Goal: Task Accomplishment & Management: Complete application form

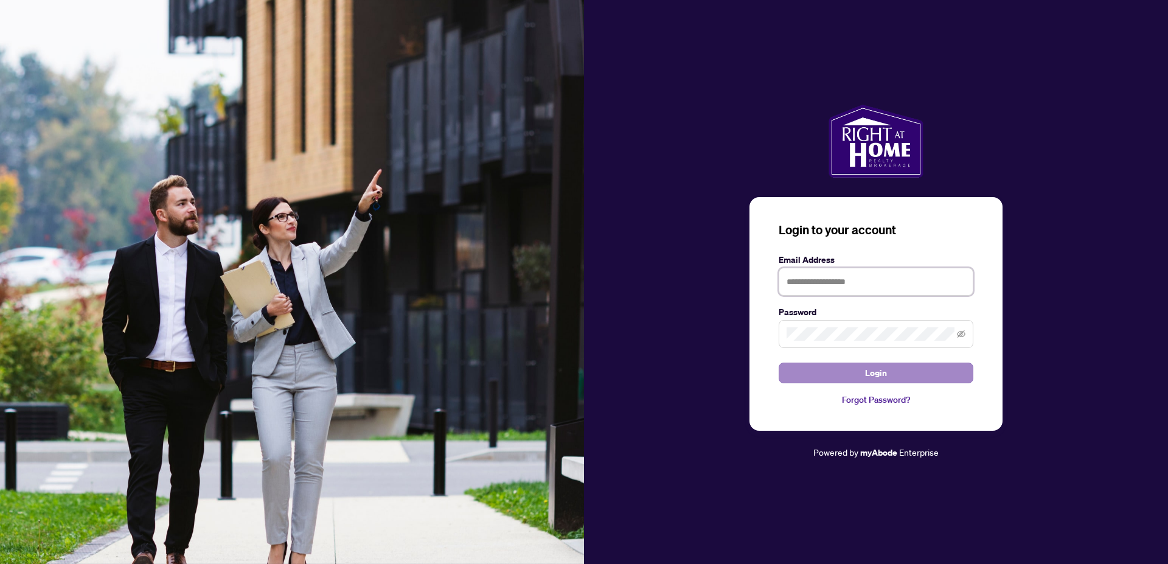
type input "**********"
click at [884, 370] on span "Login" at bounding box center [876, 372] width 22 height 19
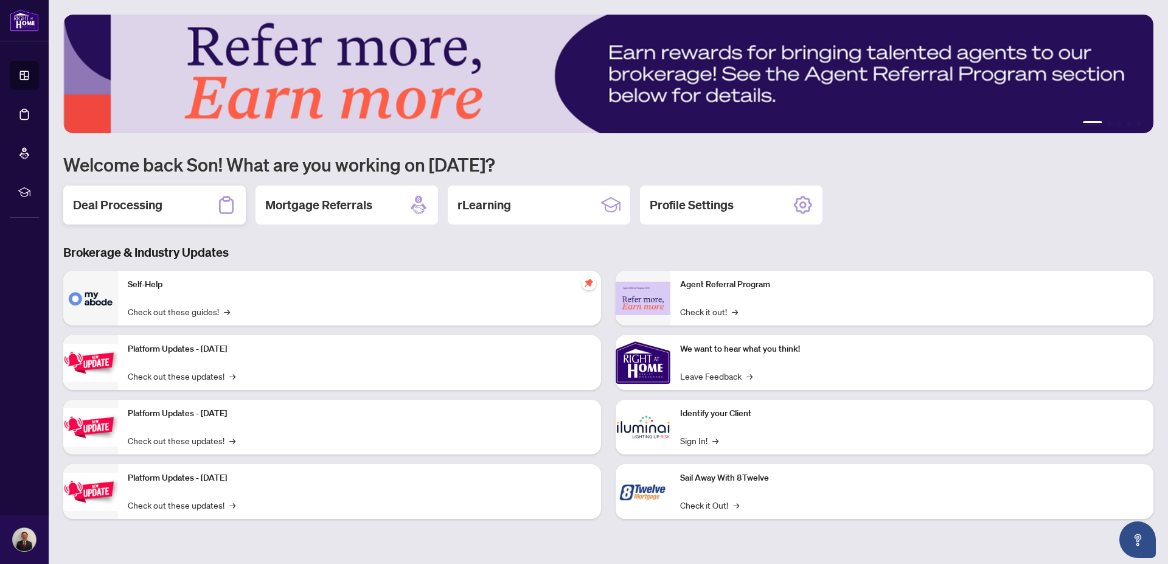
click at [114, 208] on h2 "Deal Processing" at bounding box center [117, 204] width 89 height 17
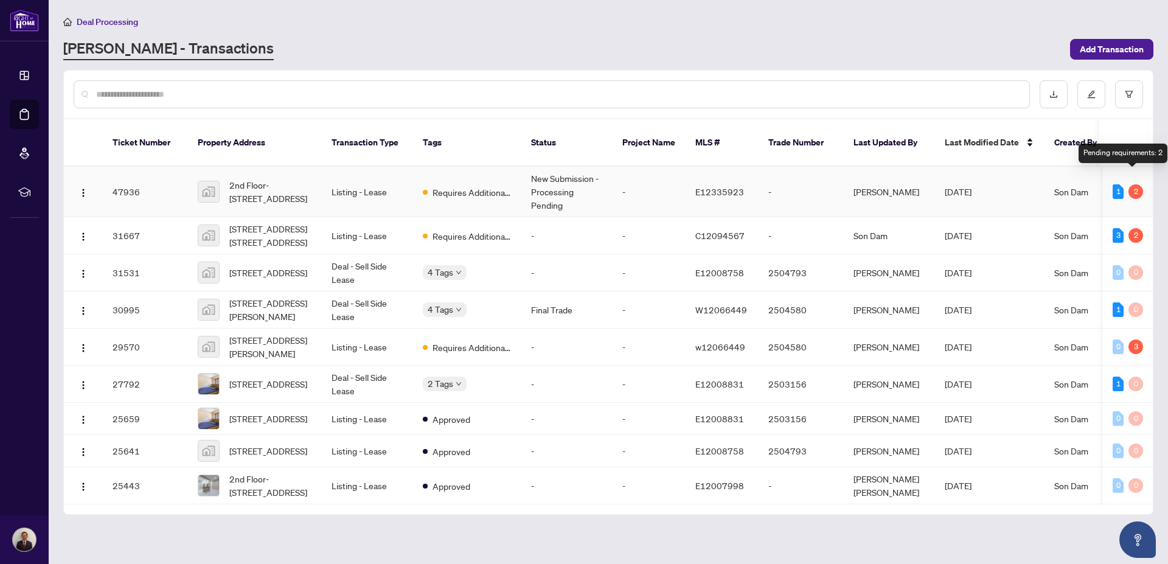
click at [1134, 184] on div "2" at bounding box center [1135, 191] width 15 height 15
click at [464, 186] on span "Requires Additional Docs" at bounding box center [471, 192] width 79 height 13
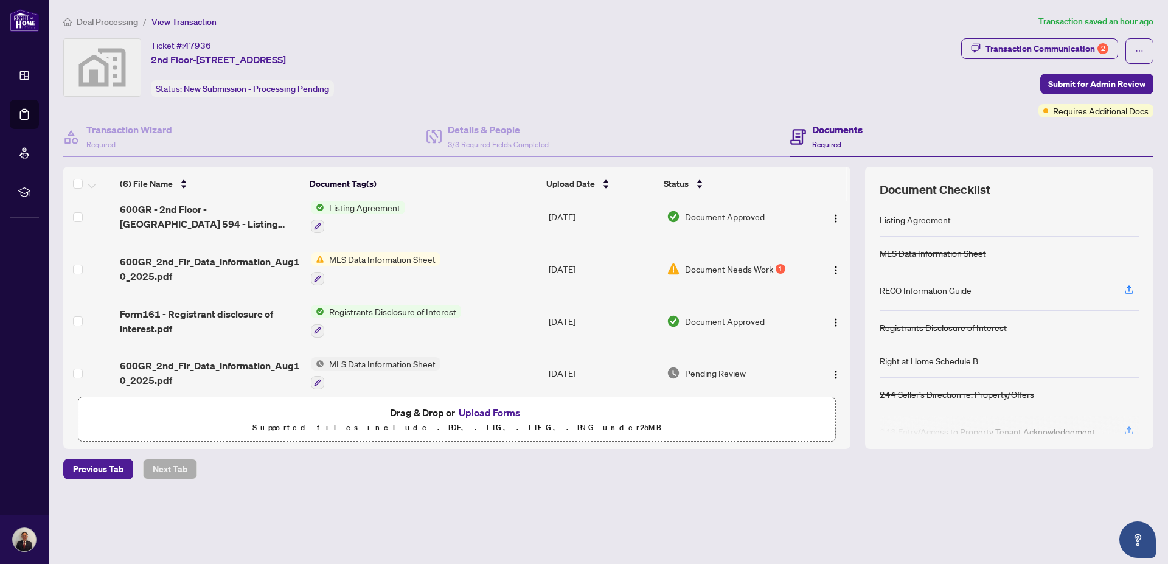
scroll to position [126, 0]
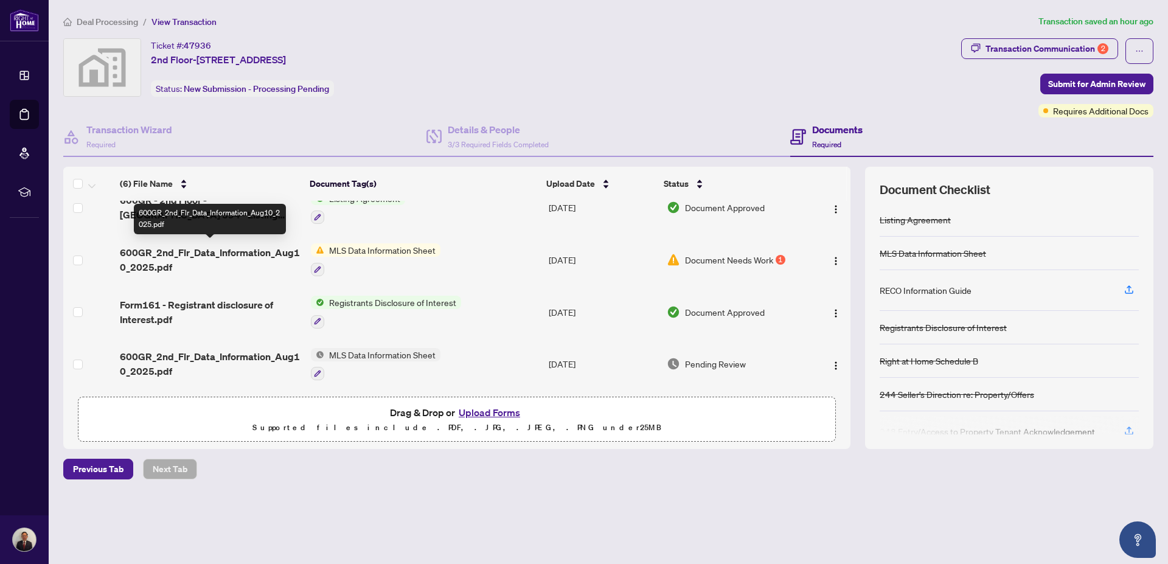
click at [213, 249] on span "600GR_2nd_Flr_Data_Information_Aug10_2025.pdf" at bounding box center [210, 259] width 181 height 29
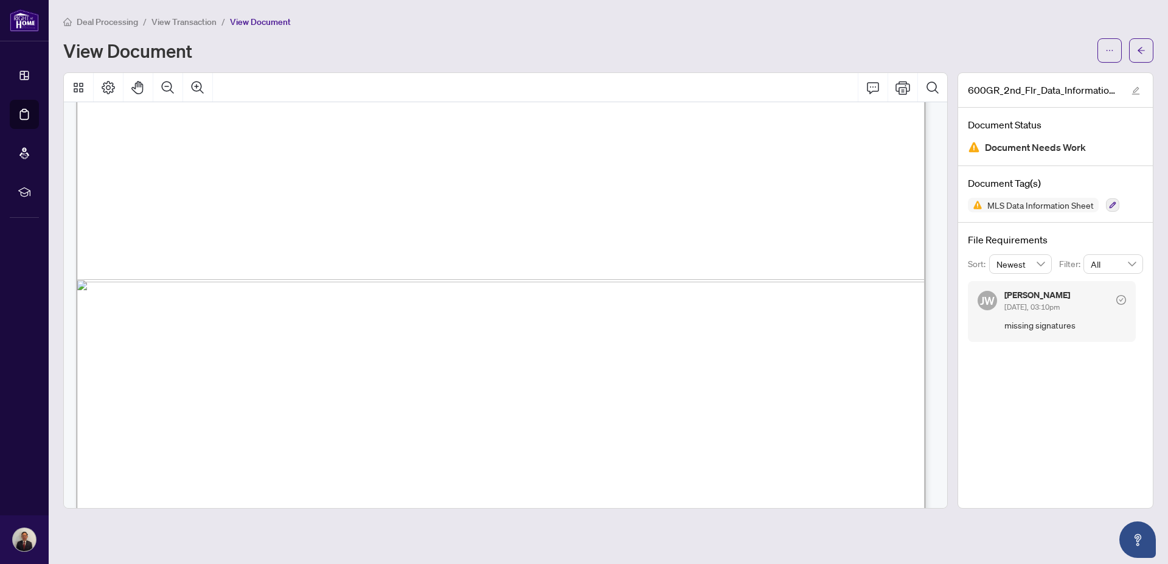
scroll to position [821, 0]
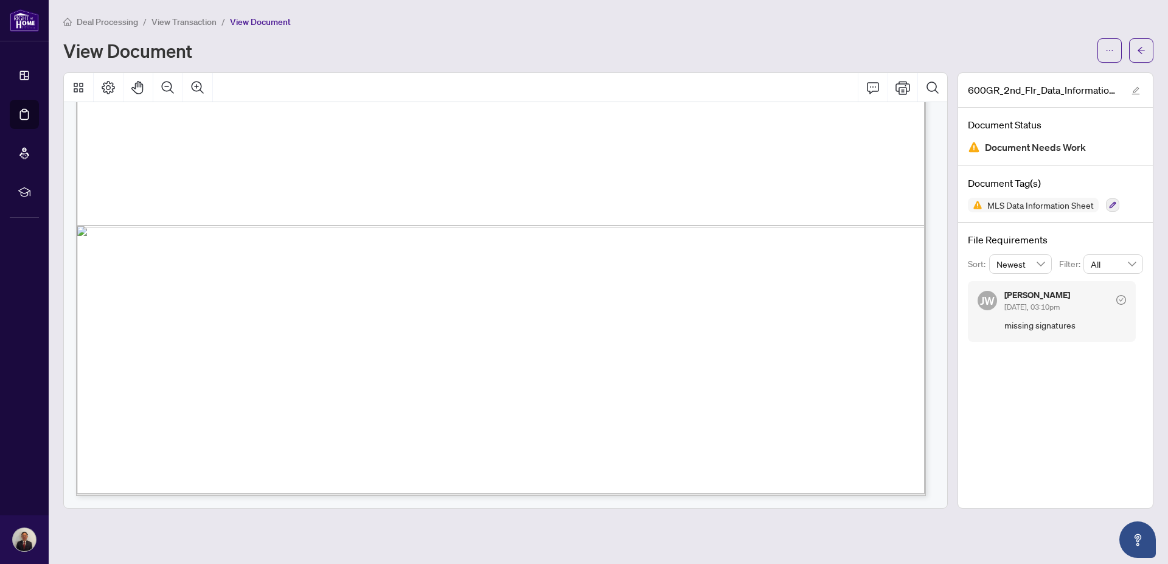
click at [113, 23] on span "Deal Processing" at bounding box center [107, 21] width 61 height 11
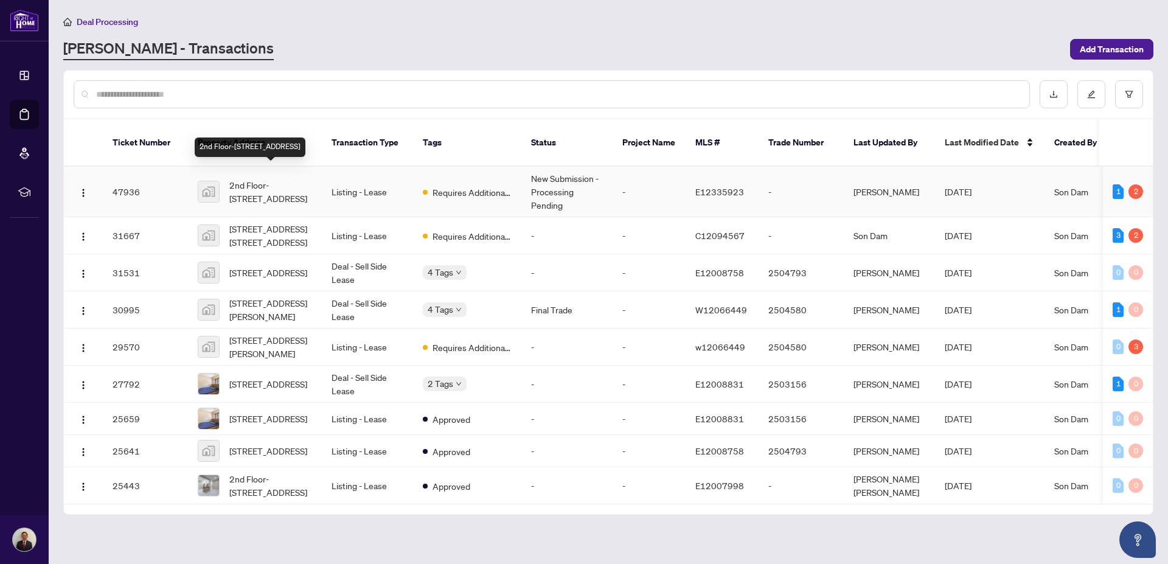
click at [250, 181] on span "2nd Floor-[STREET_ADDRESS]" at bounding box center [270, 191] width 83 height 27
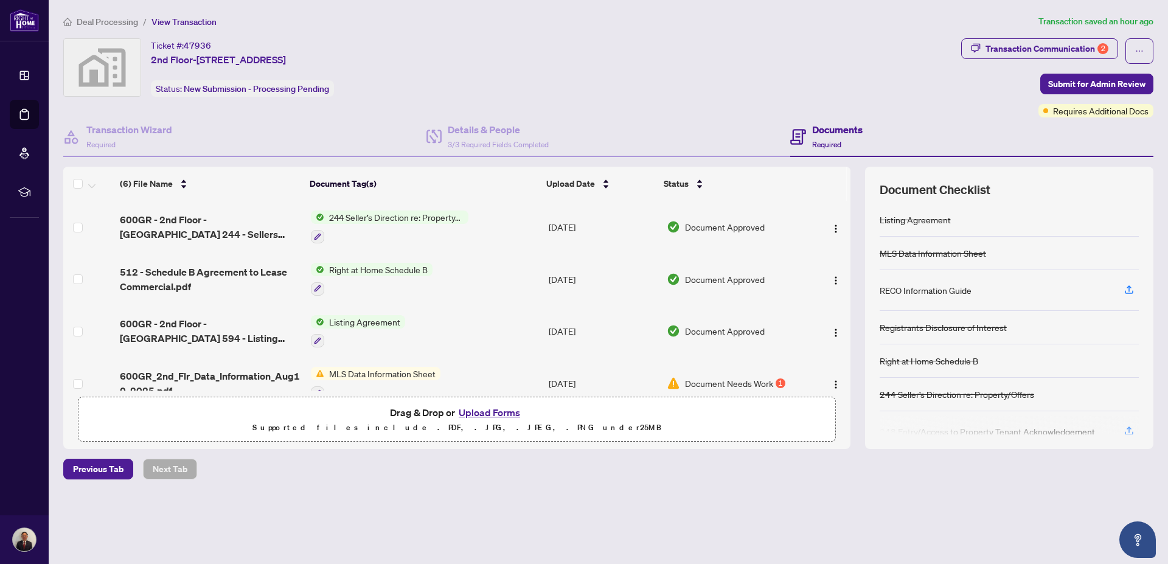
click at [495, 414] on button "Upload Forms" at bounding box center [489, 412] width 69 height 16
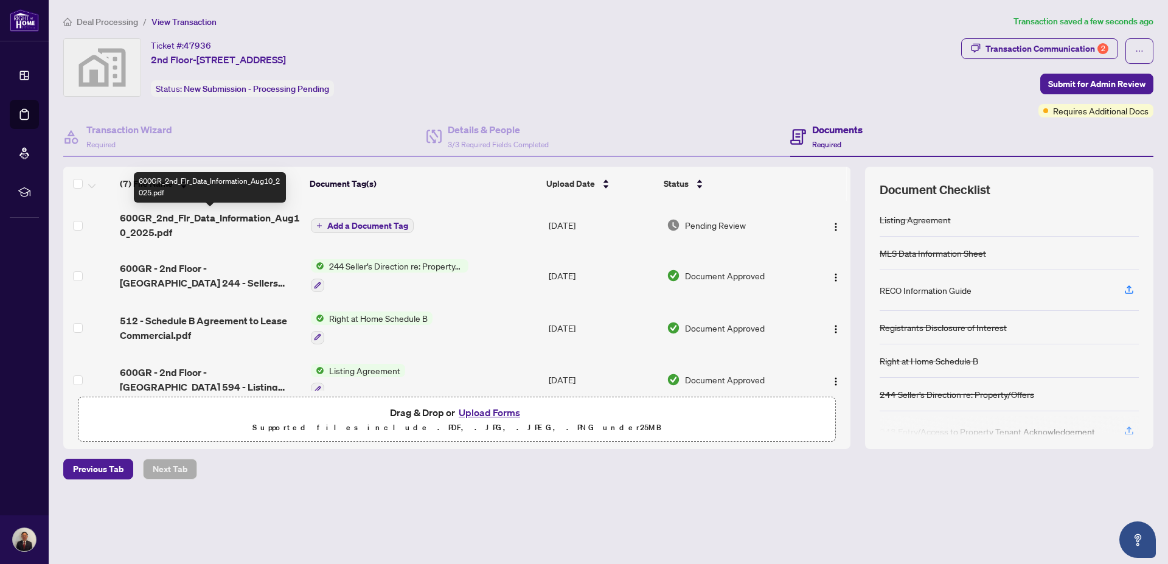
click at [267, 218] on span "600GR_2nd_Flr_Data_Information_Aug10_2025.pdf" at bounding box center [210, 224] width 181 height 29
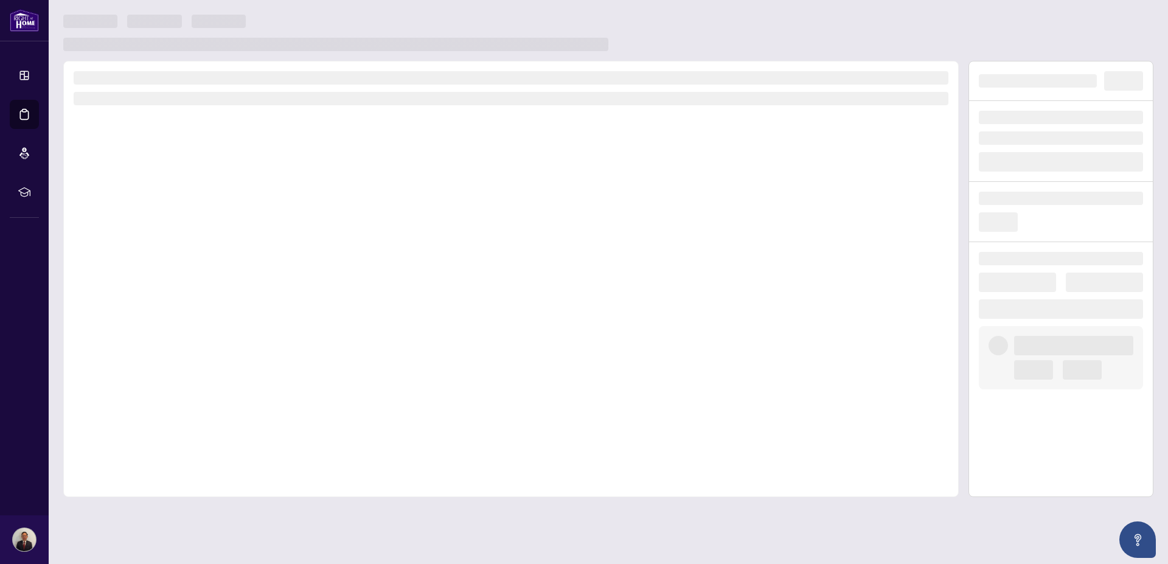
click at [267, 218] on div at bounding box center [510, 279] width 895 height 436
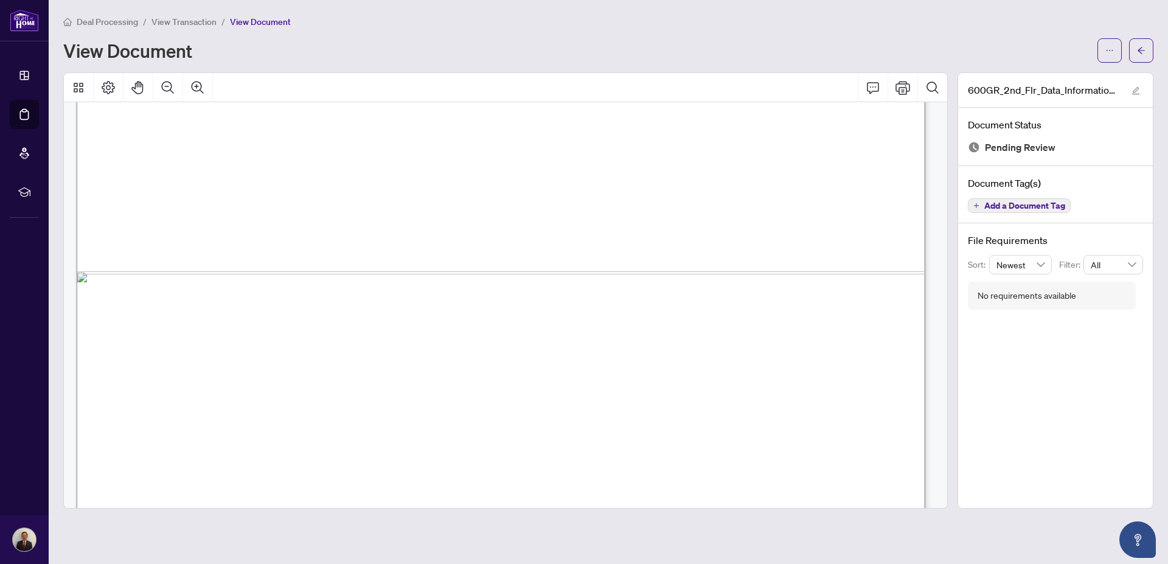
scroll to position [791, 0]
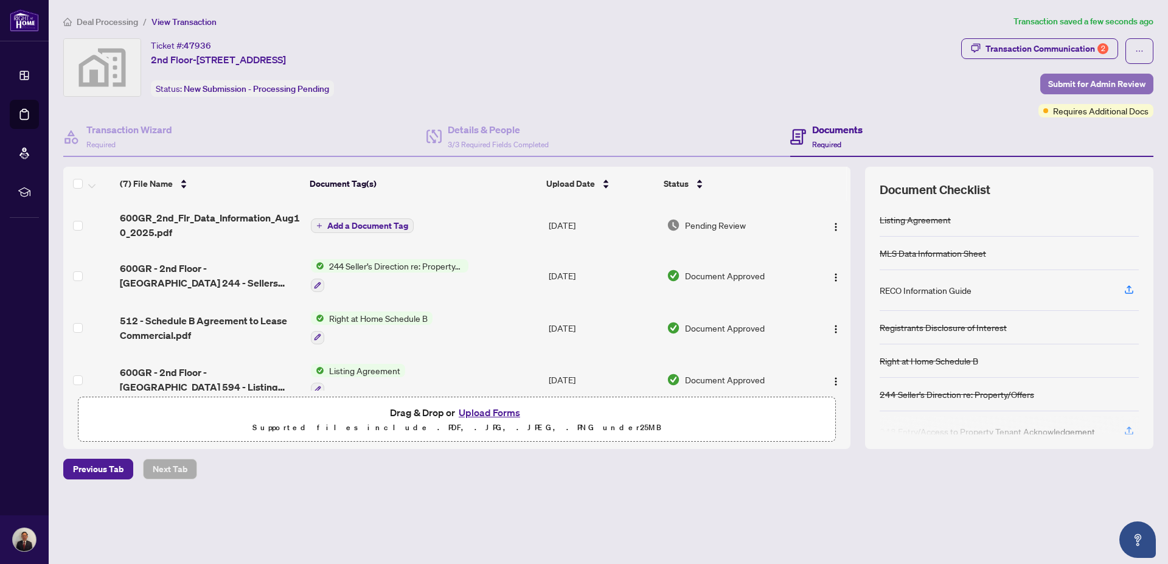
click at [1069, 81] on span "Submit for Admin Review" at bounding box center [1096, 83] width 97 height 19
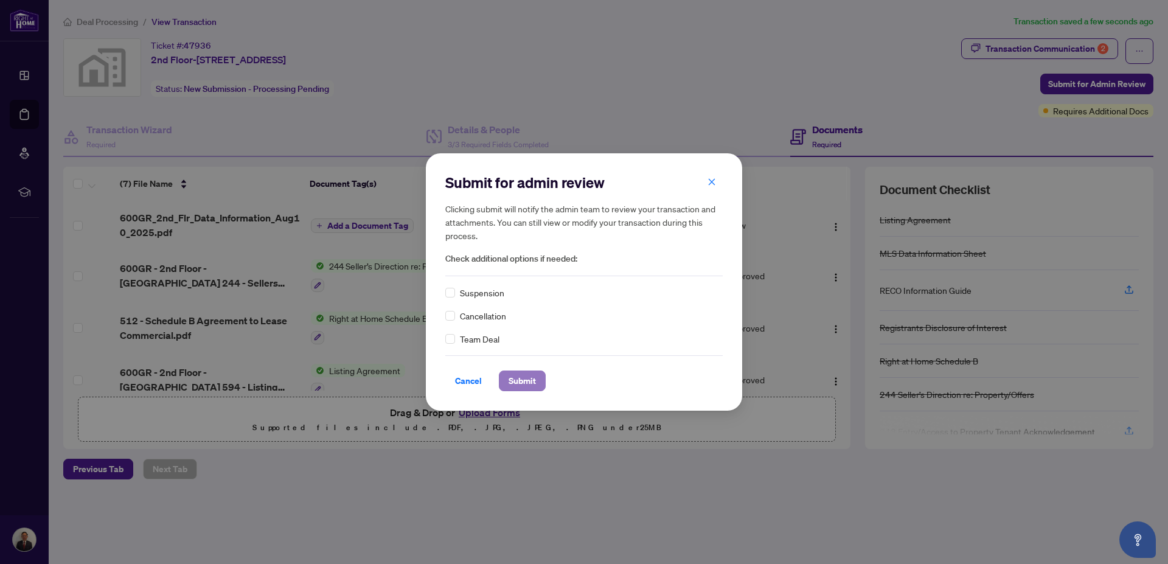
click at [523, 377] on span "Submit" at bounding box center [522, 380] width 27 height 19
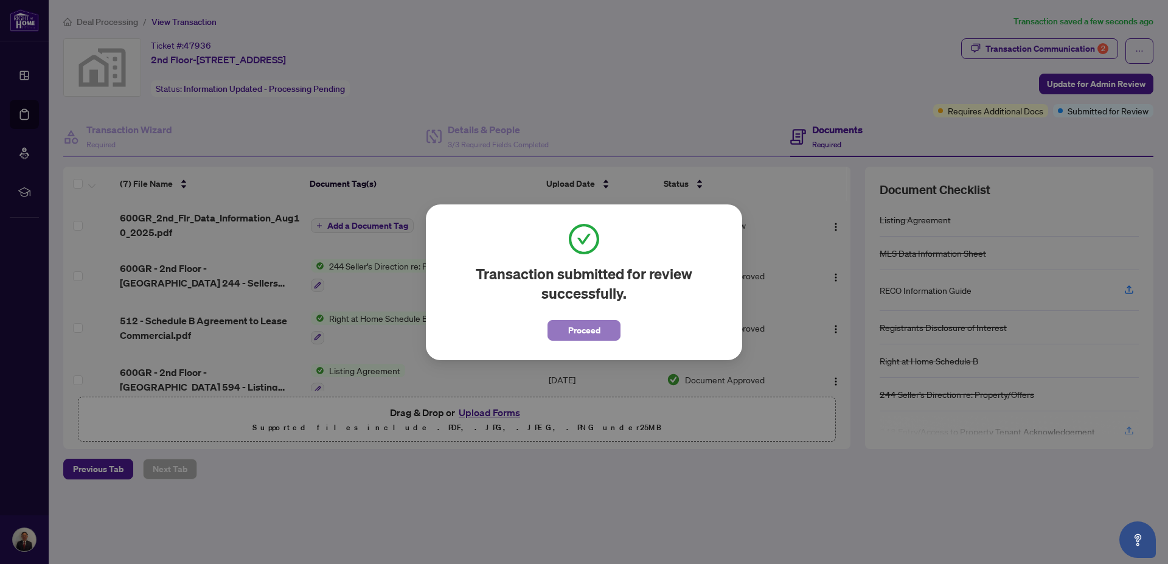
click at [592, 322] on span "Proceed" at bounding box center [584, 330] width 32 height 19
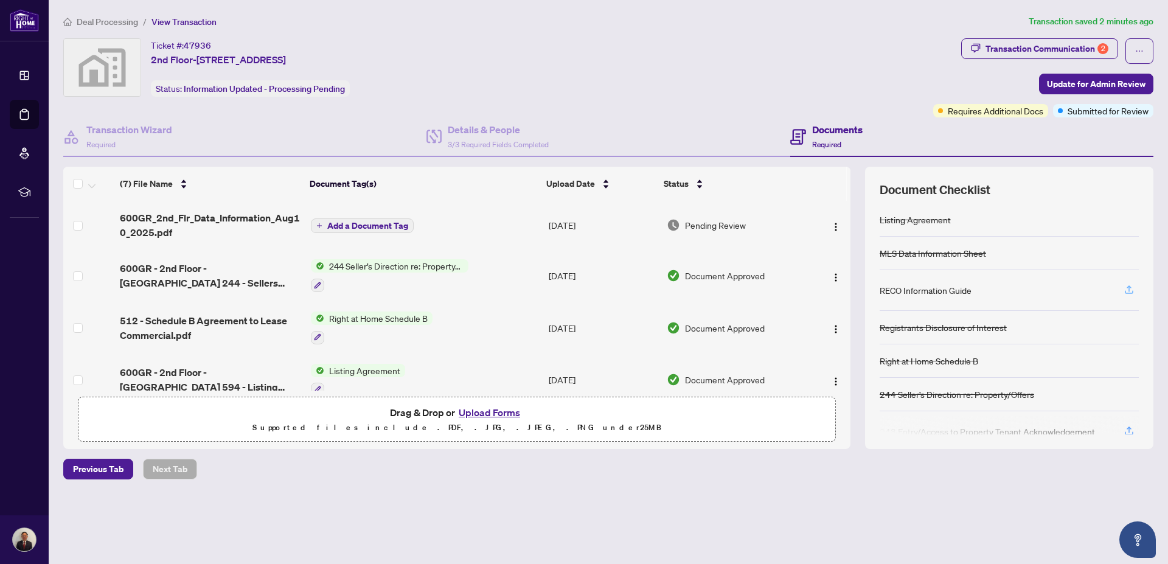
click at [1128, 286] on icon "button" at bounding box center [1129, 288] width 5 height 6
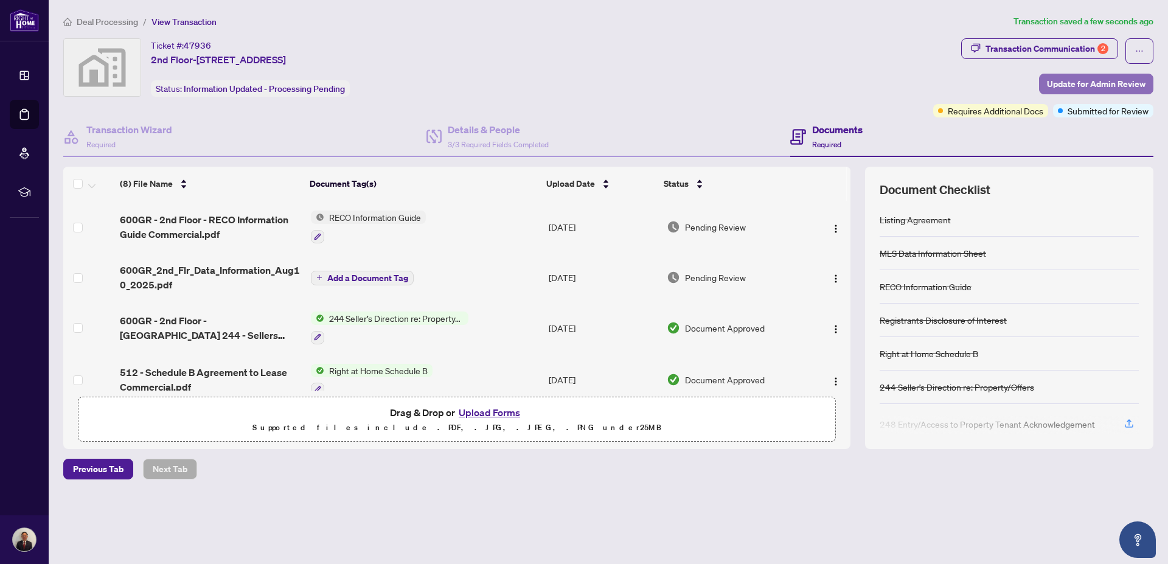
click at [1055, 83] on span "Update for Admin Review" at bounding box center [1096, 83] width 99 height 19
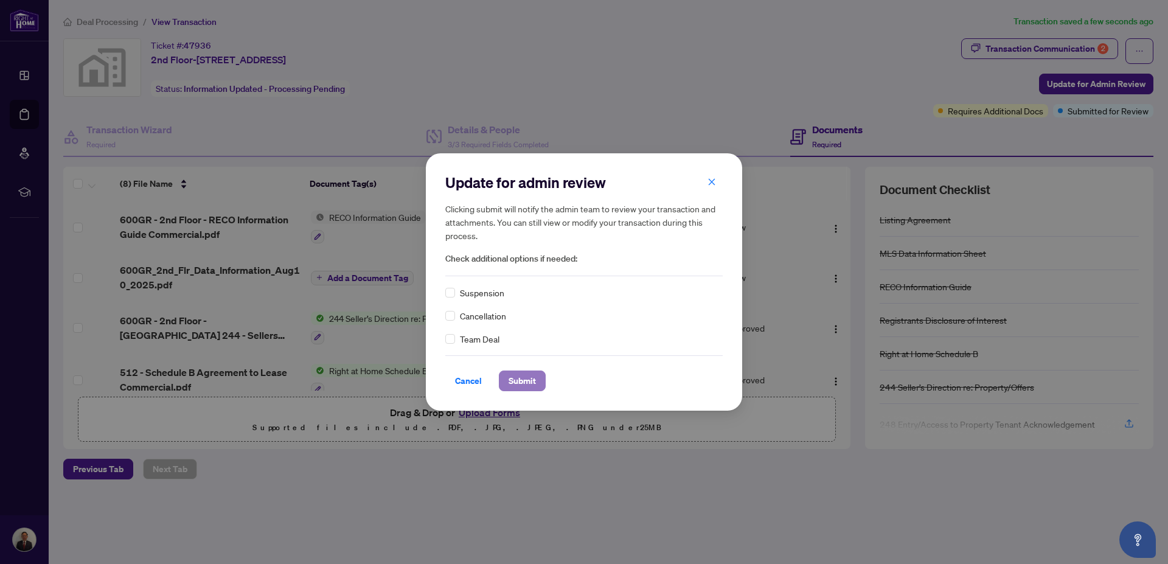
click at [536, 381] on span "Submit" at bounding box center [522, 380] width 27 height 19
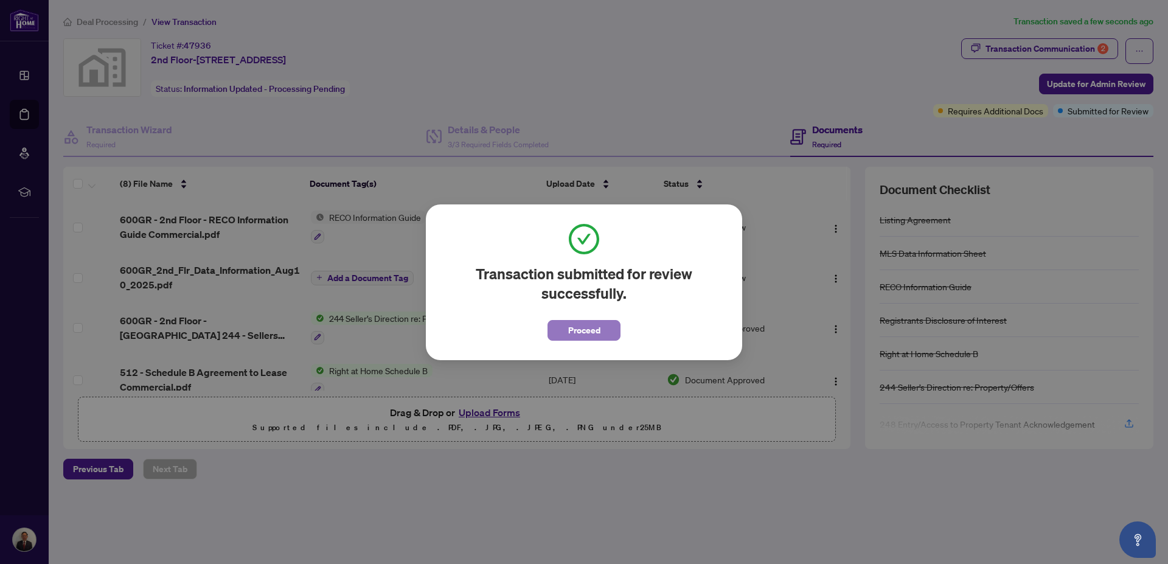
click at [592, 325] on span "Proceed" at bounding box center [584, 330] width 32 height 19
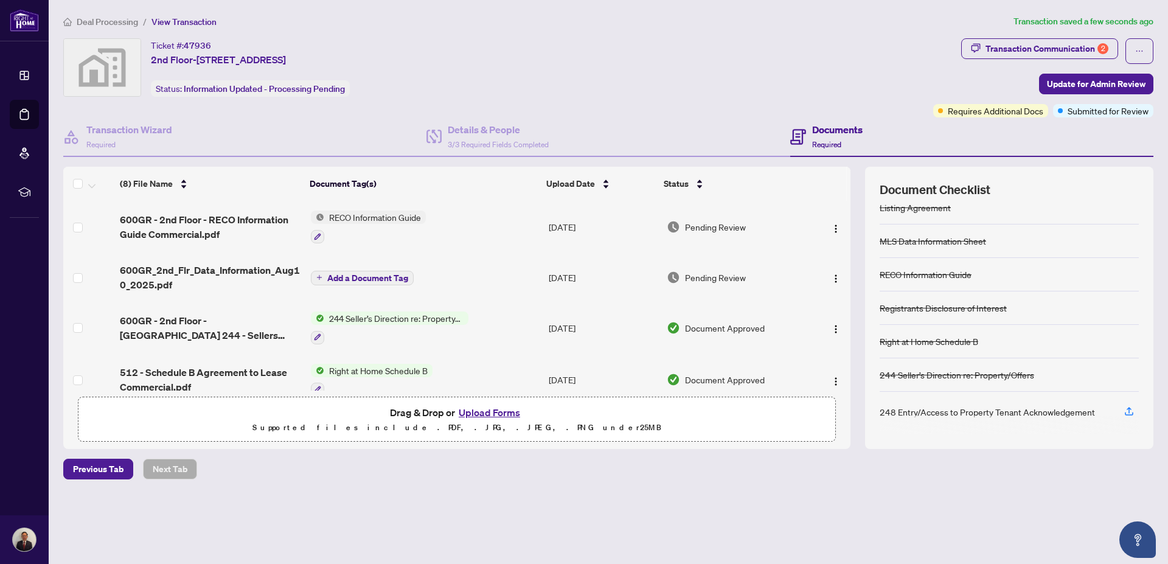
scroll to position [15, 0]
